Goal: Navigation & Orientation: Find specific page/section

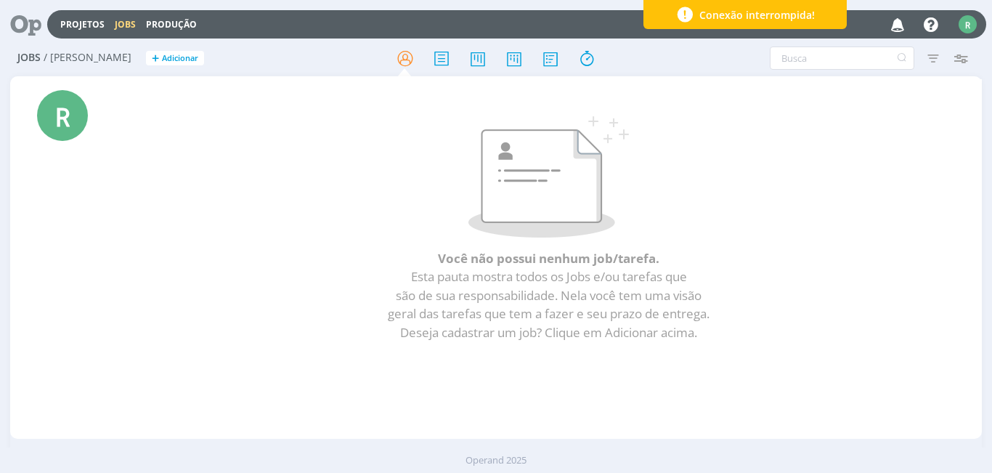
click at [724, 20] on span "Conexão interrompida!" at bounding box center [758, 14] width 116 height 15
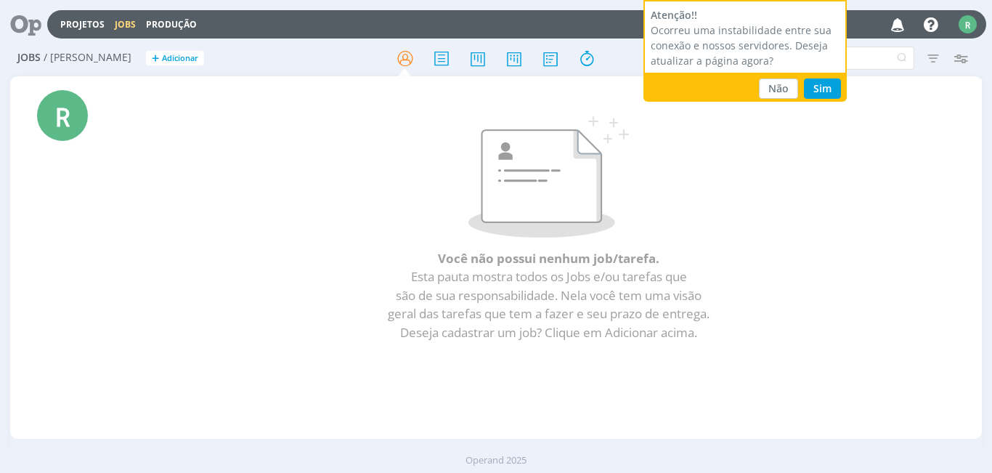
click at [815, 100] on div "Não Sim" at bounding box center [745, 89] width 203 height 32
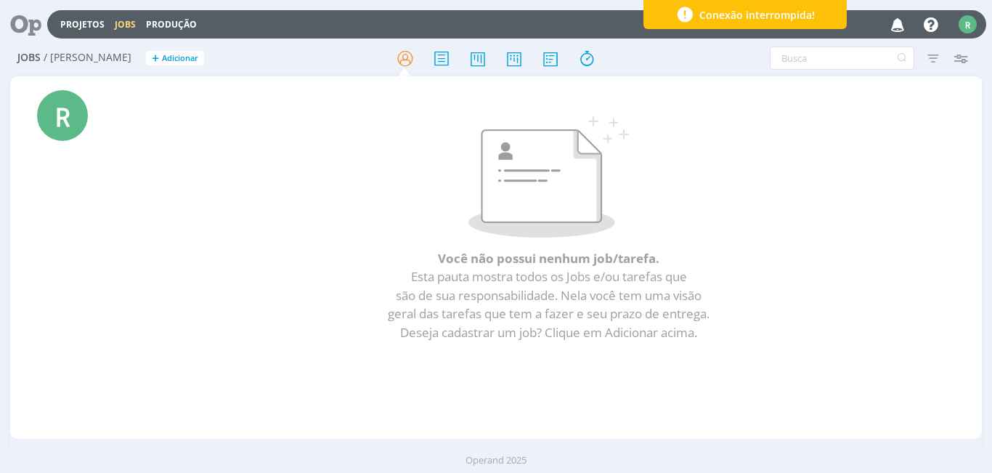
click at [739, 19] on span "Conexão interrompida!" at bounding box center [758, 14] width 116 height 15
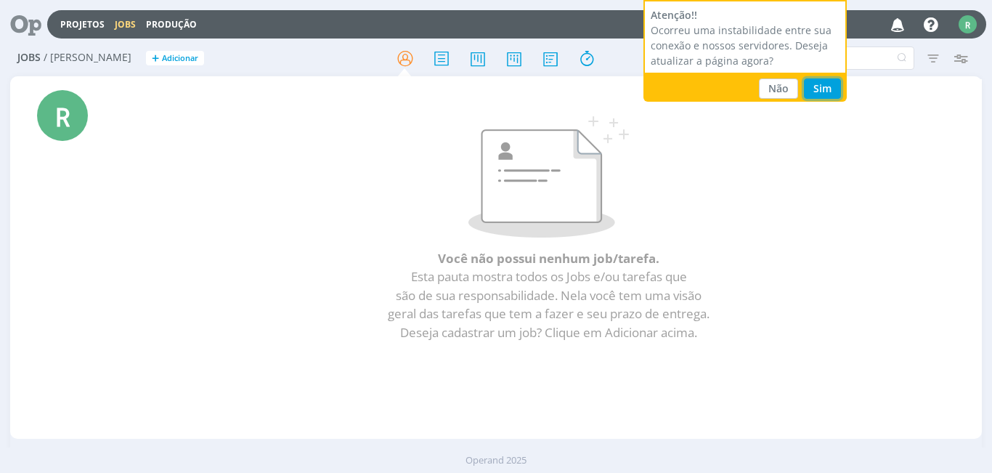
click at [830, 94] on button "Sim" at bounding box center [822, 88] width 37 height 20
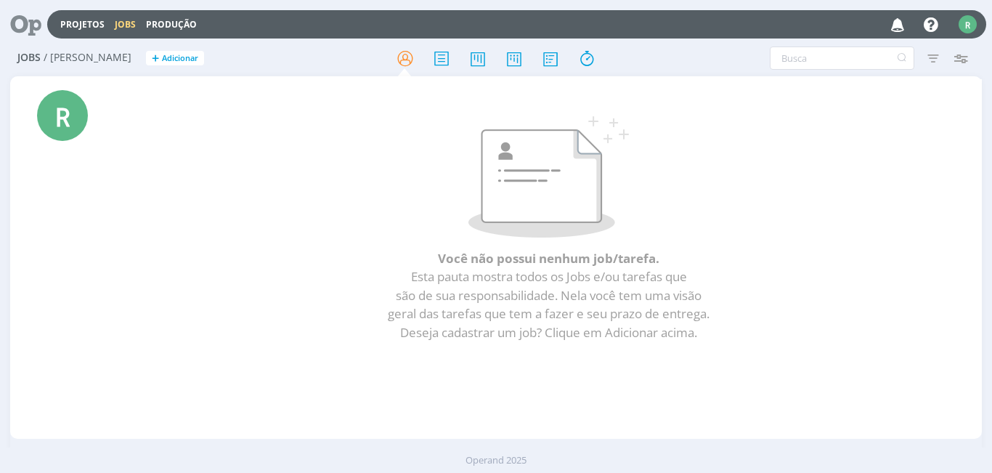
click at [116, 21] on link "Jobs" at bounding box center [125, 24] width 21 height 12
click at [90, 29] on link "Projetos" at bounding box center [82, 24] width 44 height 12
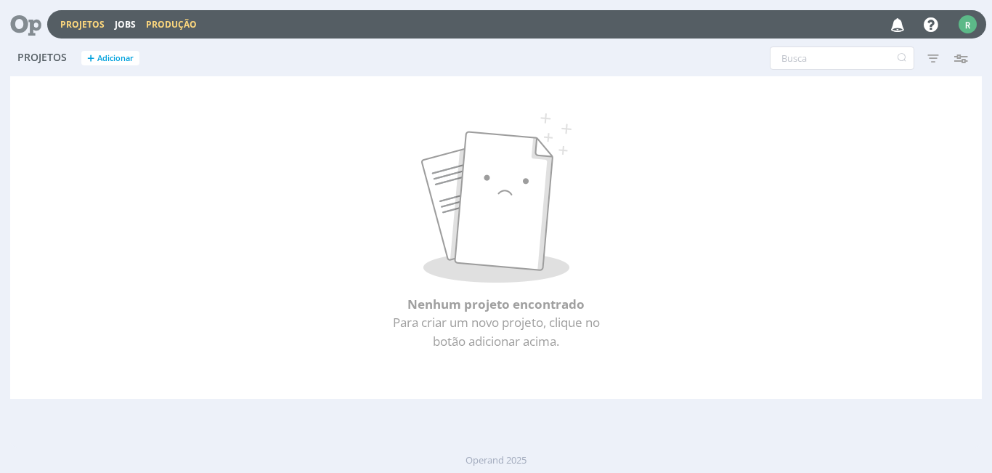
click at [168, 25] on link "Produção" at bounding box center [171, 24] width 51 height 12
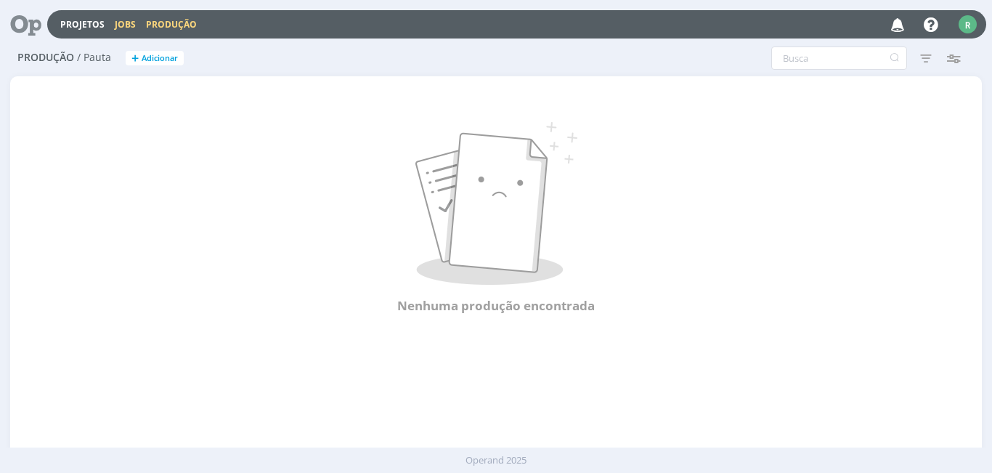
click at [126, 22] on link "Jobs" at bounding box center [125, 24] width 21 height 12
